Goal: Information Seeking & Learning: Learn about a topic

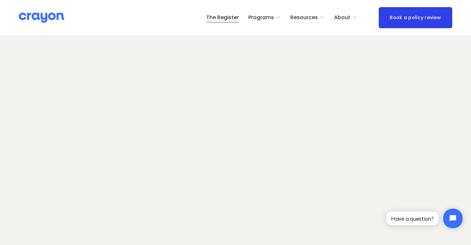
click at [43, 18] on img at bounding box center [41, 17] width 45 height 11
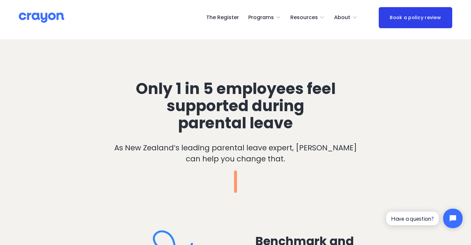
click at [62, 99] on div "Only 1 in 5 employees feel supported during parental leave As New Zealand’s lea…" at bounding box center [235, 124] width 471 height 138
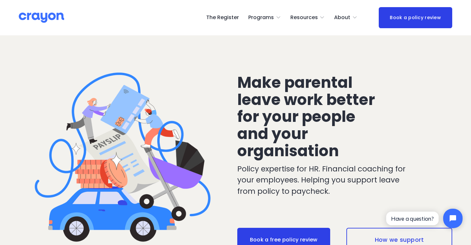
click at [0, 0] on span "Parent Hub" at bounding box center [0, 0] width 0 height 0
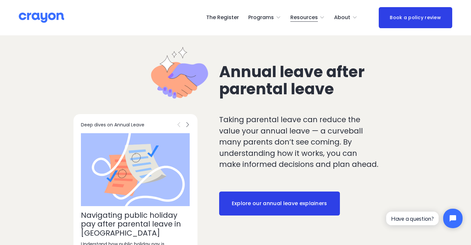
scroll to position [756, 0]
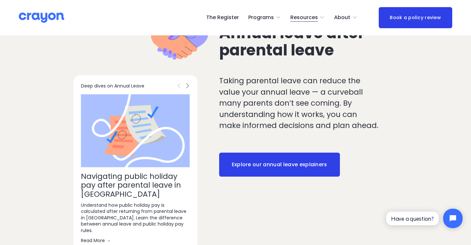
click at [299, 166] on link "Explore our annual leave explainers" at bounding box center [279, 164] width 121 height 24
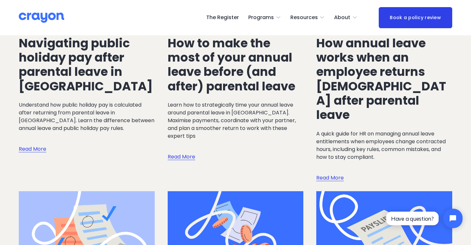
scroll to position [155, 0]
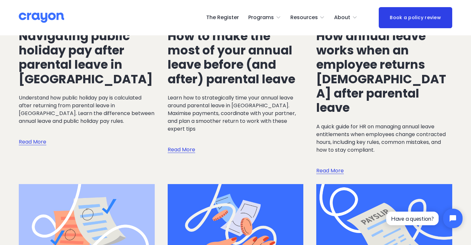
click at [331, 158] on link "Read More" at bounding box center [330, 164] width 28 height 21
